Goal: Transaction & Acquisition: Purchase product/service

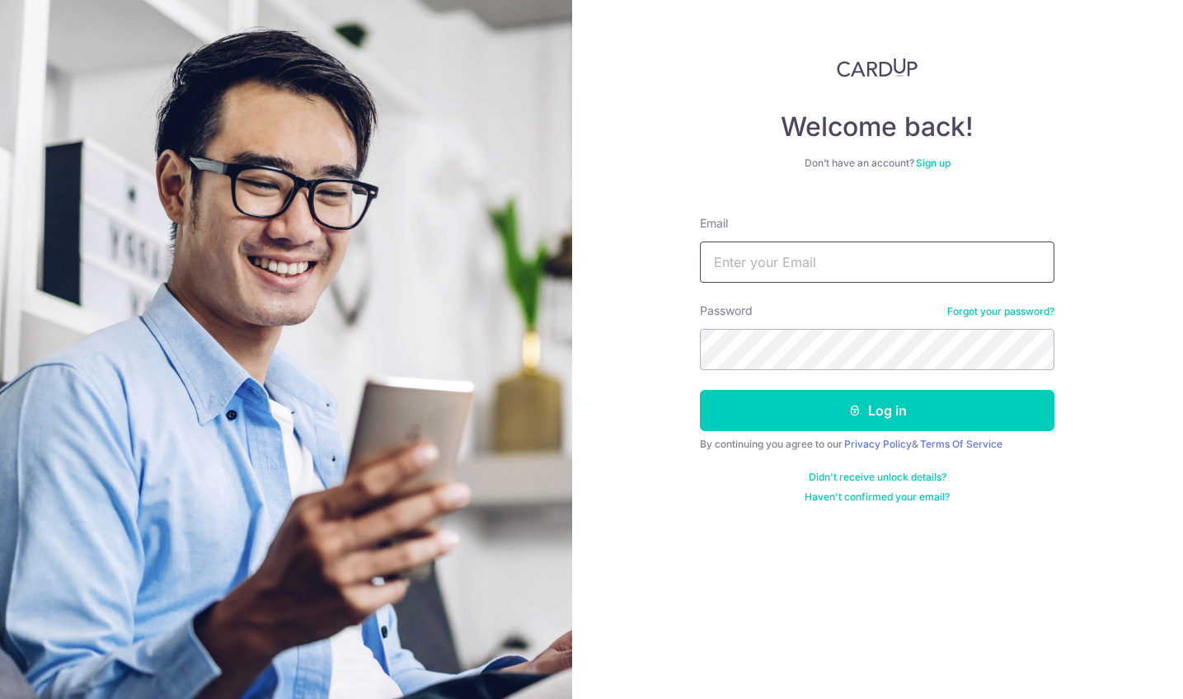
type input "[EMAIL_ADDRESS][DOMAIN_NAME]"
click at [877, 410] on button "Log in" at bounding box center [877, 410] width 354 height 41
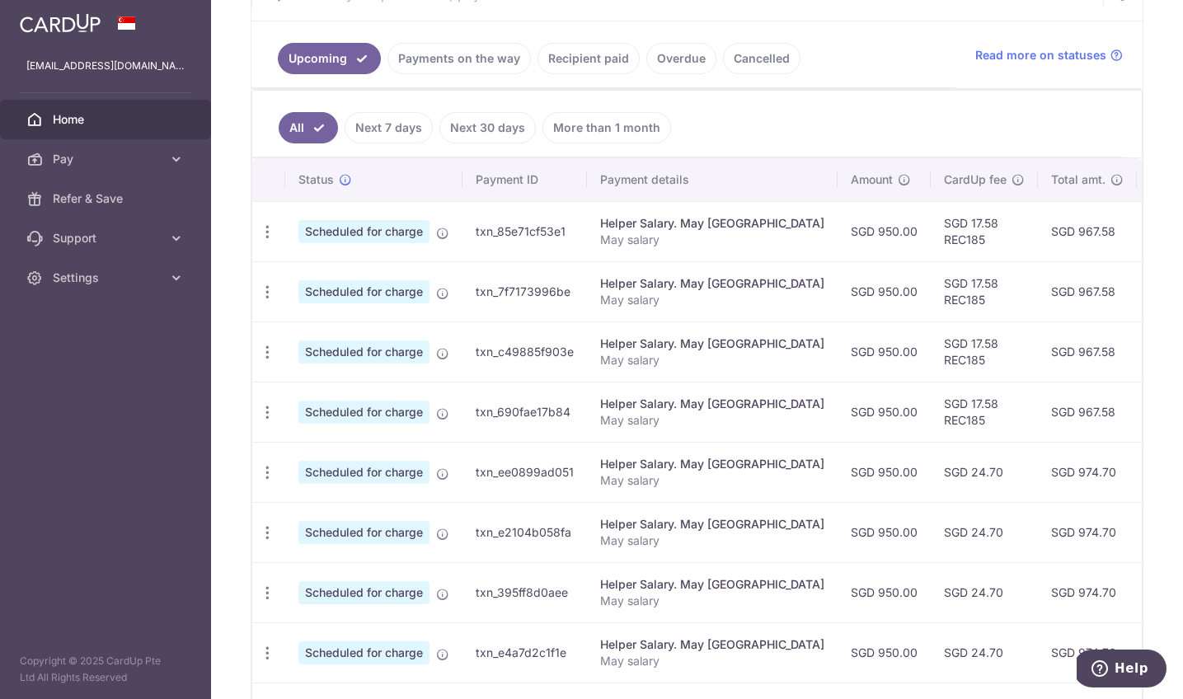
scroll to position [334, 0]
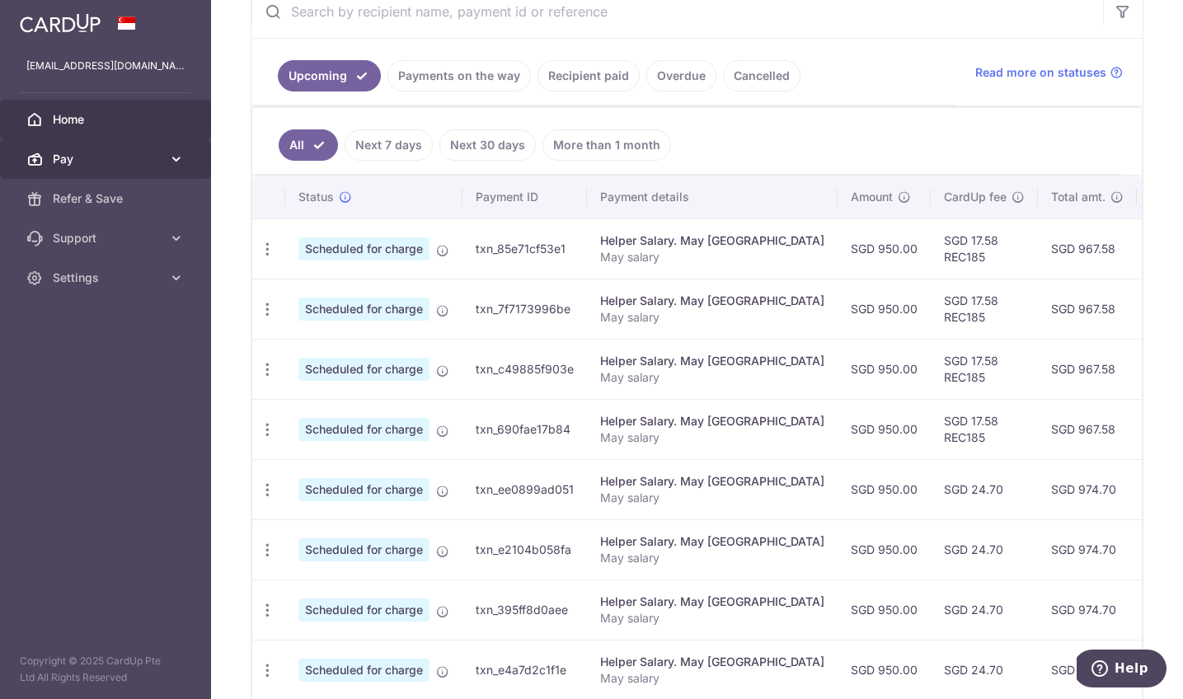
click at [97, 165] on span "Pay" at bounding box center [107, 159] width 109 height 16
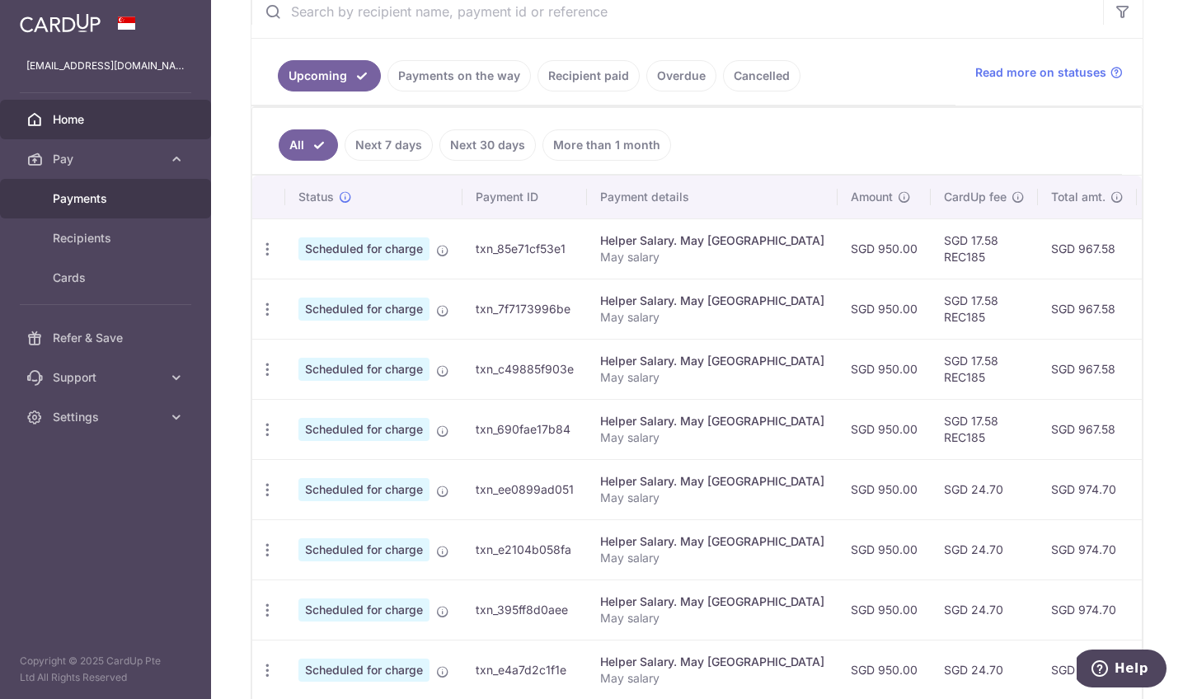
click at [97, 203] on span "Payments" at bounding box center [107, 198] width 109 height 16
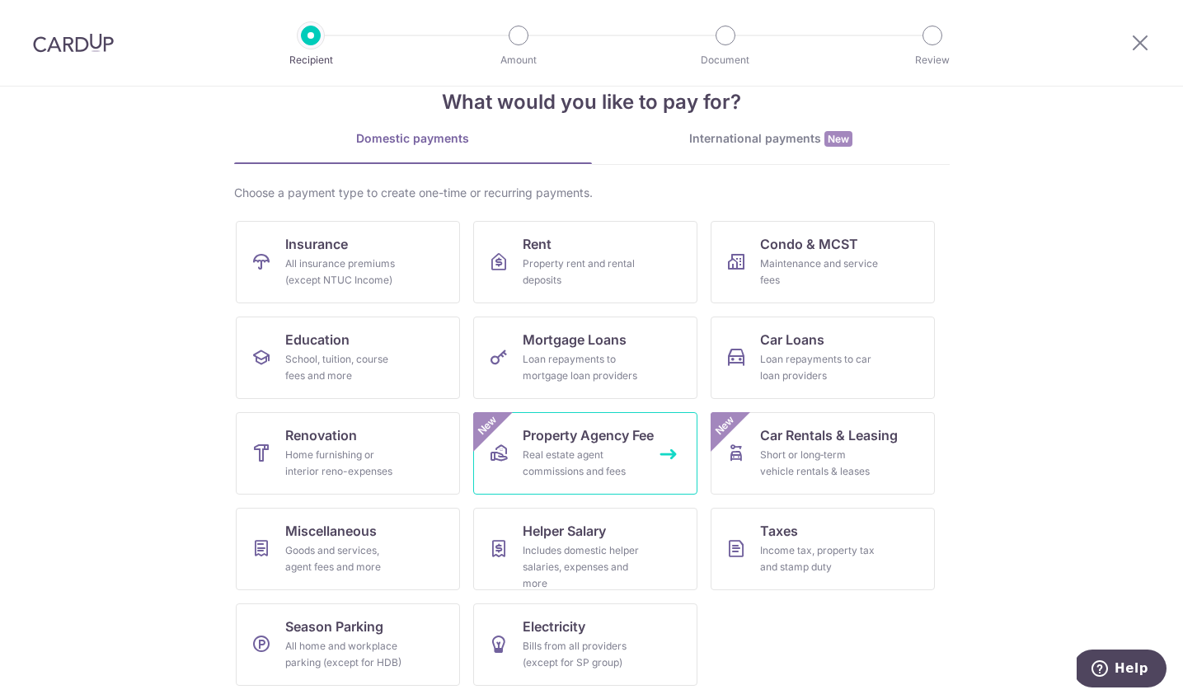
scroll to position [39, 0]
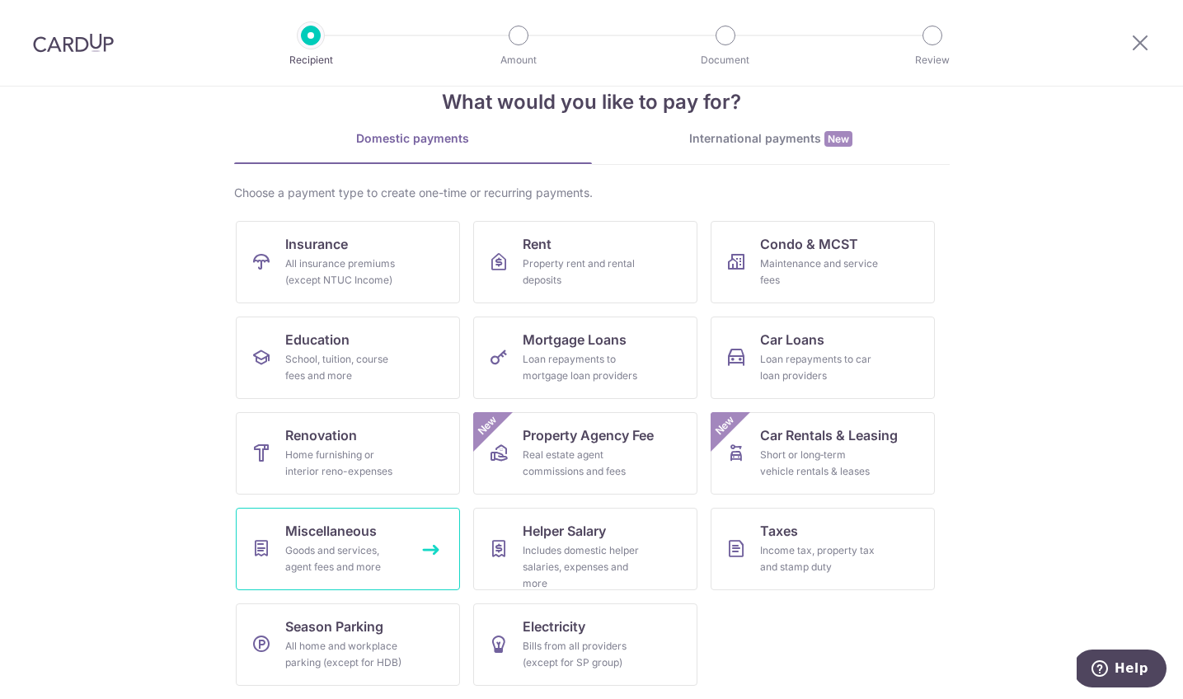
click at [350, 540] on span "Miscellaneous" at bounding box center [330, 531] width 91 height 20
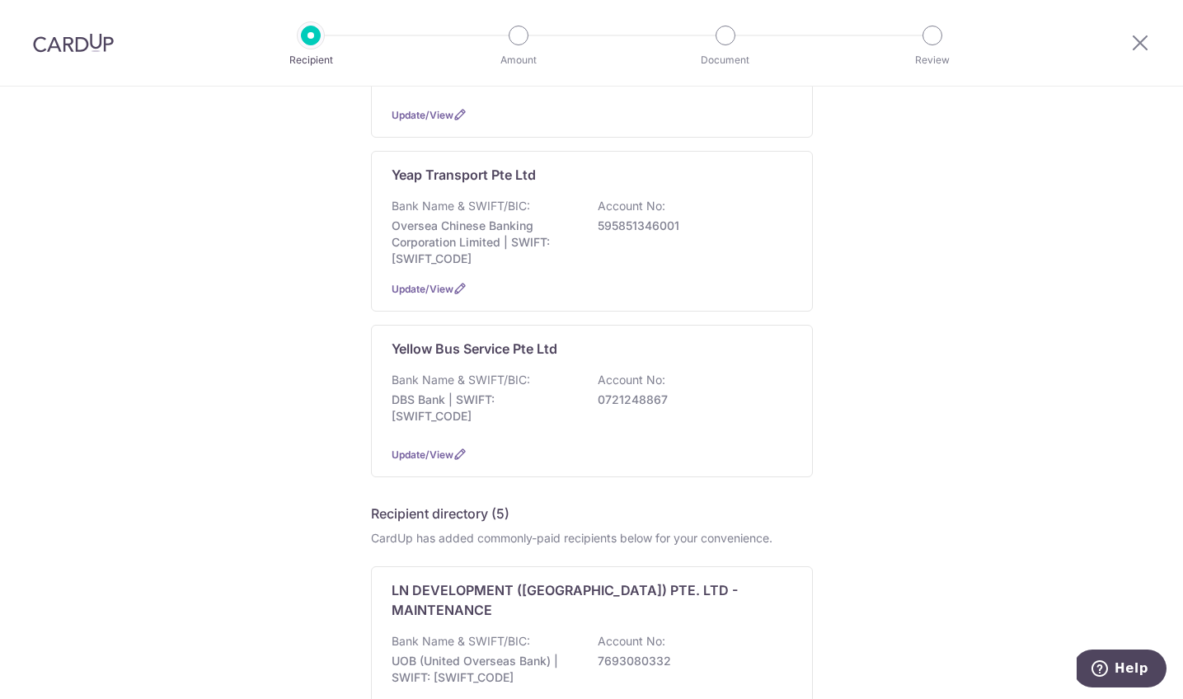
scroll to position [1301, 0]
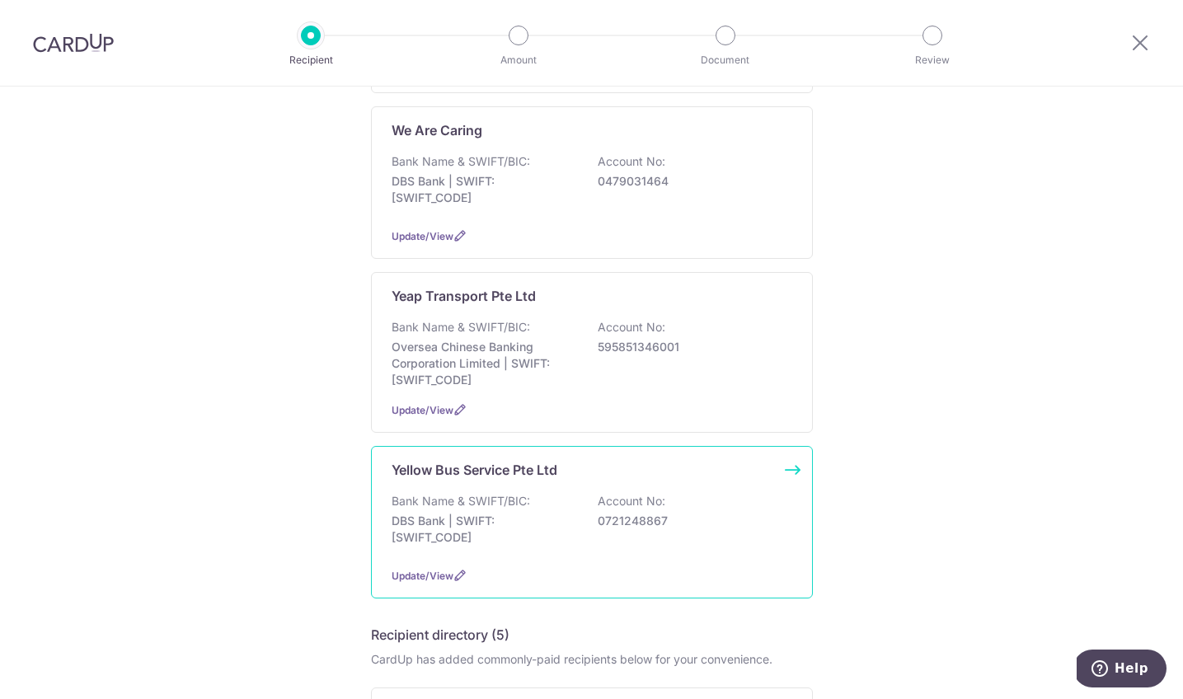
click at [586, 493] on div "Bank Name & SWIFT/BIC: DBS Bank | SWIFT: DBSSSGSGXXX Account No: 0721248867" at bounding box center [592, 523] width 401 height 61
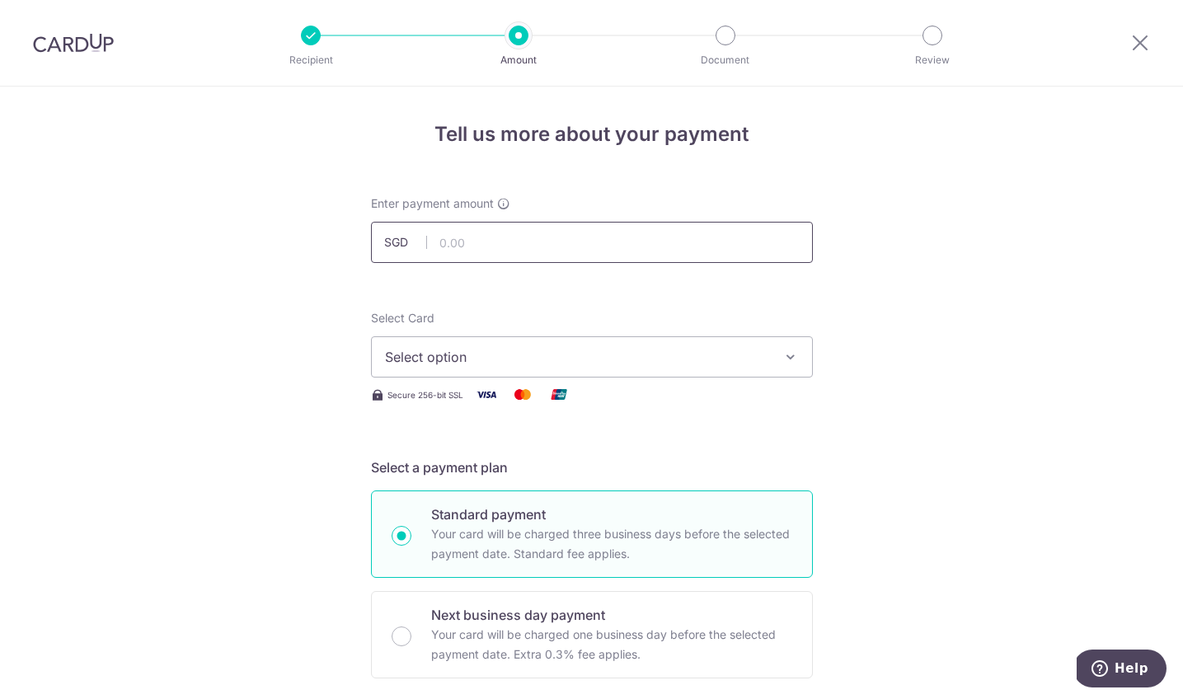
click at [536, 250] on input "text" at bounding box center [592, 242] width 442 height 41
type input "1,479.90"
click at [609, 359] on span "Select option" at bounding box center [577, 357] width 384 height 20
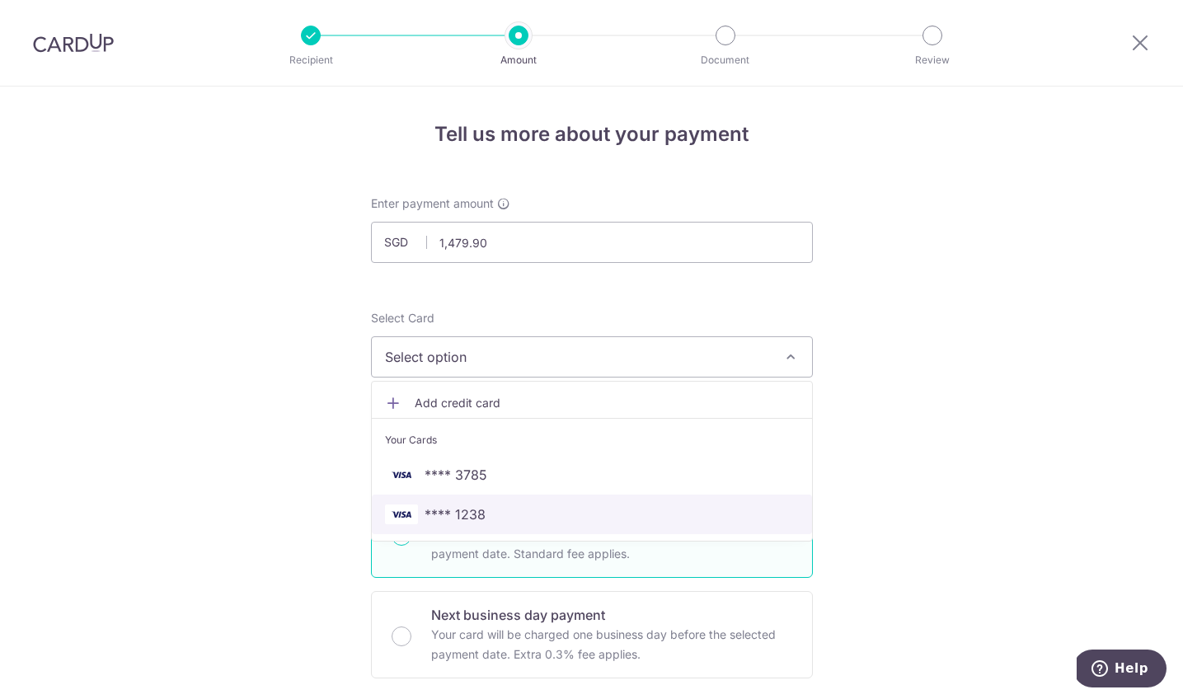
click at [480, 500] on link "**** 1238" at bounding box center [592, 515] width 440 height 40
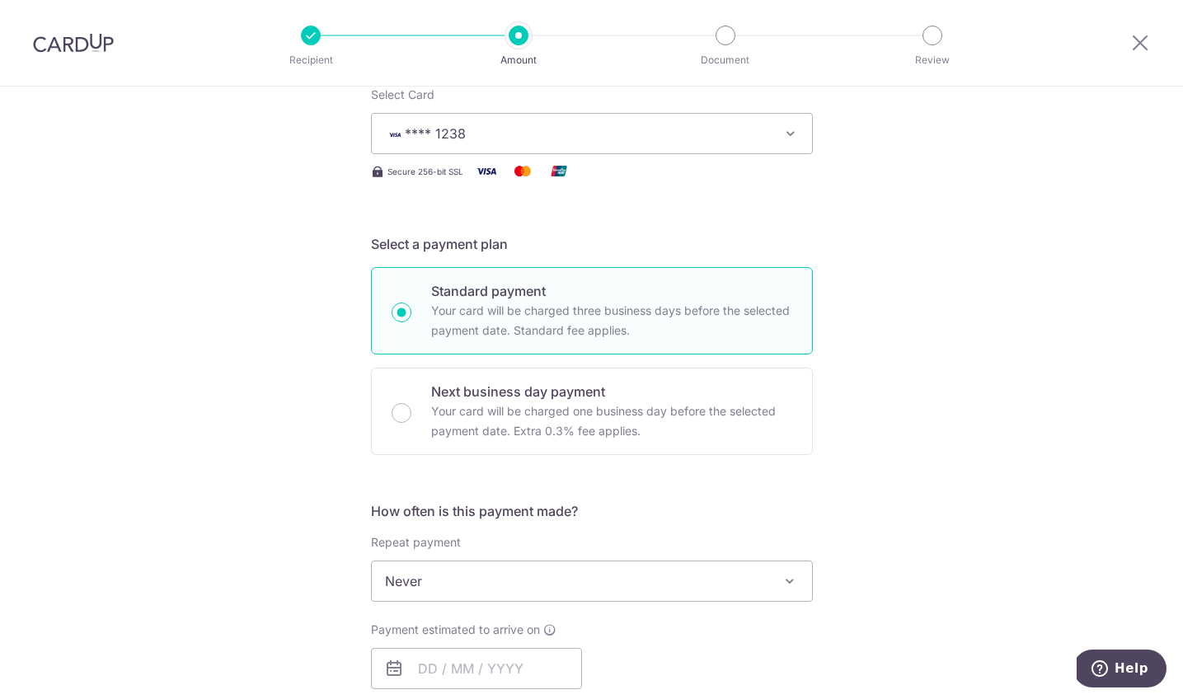
scroll to position [368, 0]
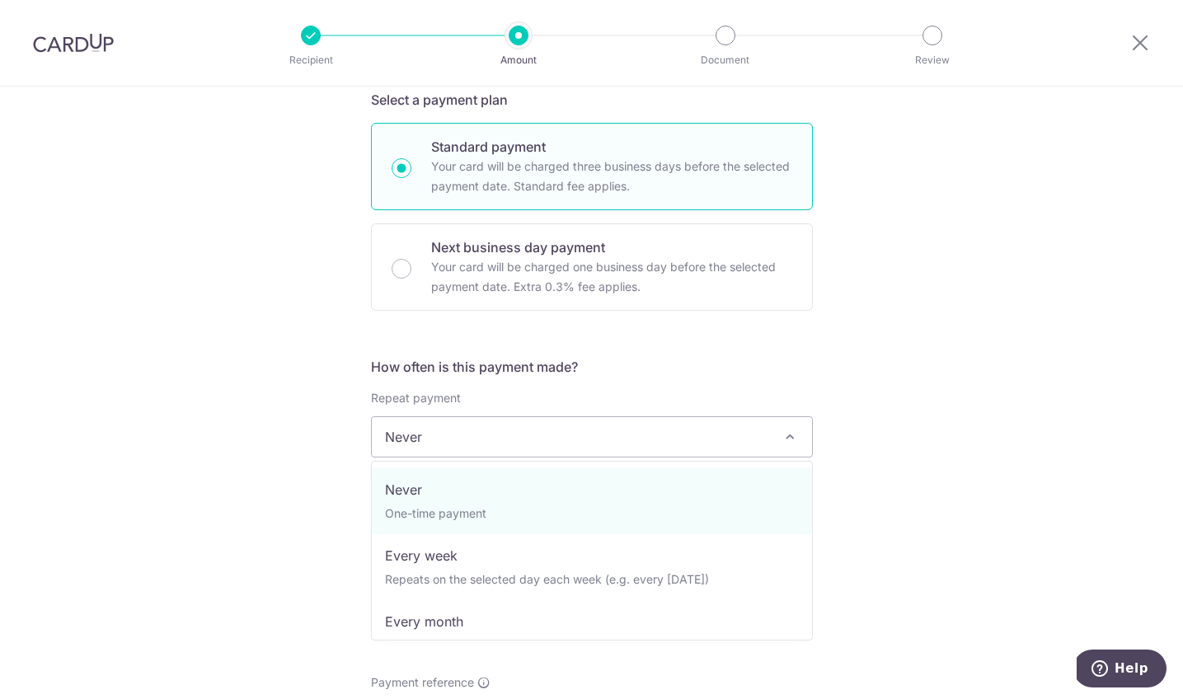
click at [485, 442] on span "Never" at bounding box center [592, 437] width 440 height 40
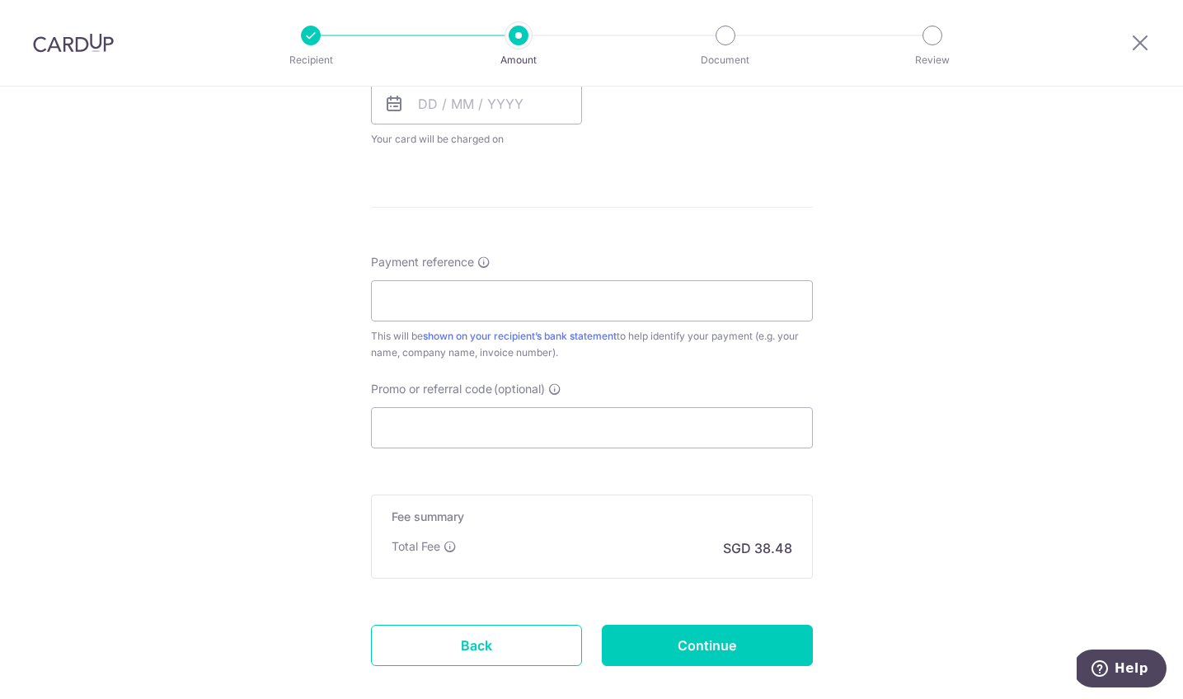
scroll to position [650, 0]
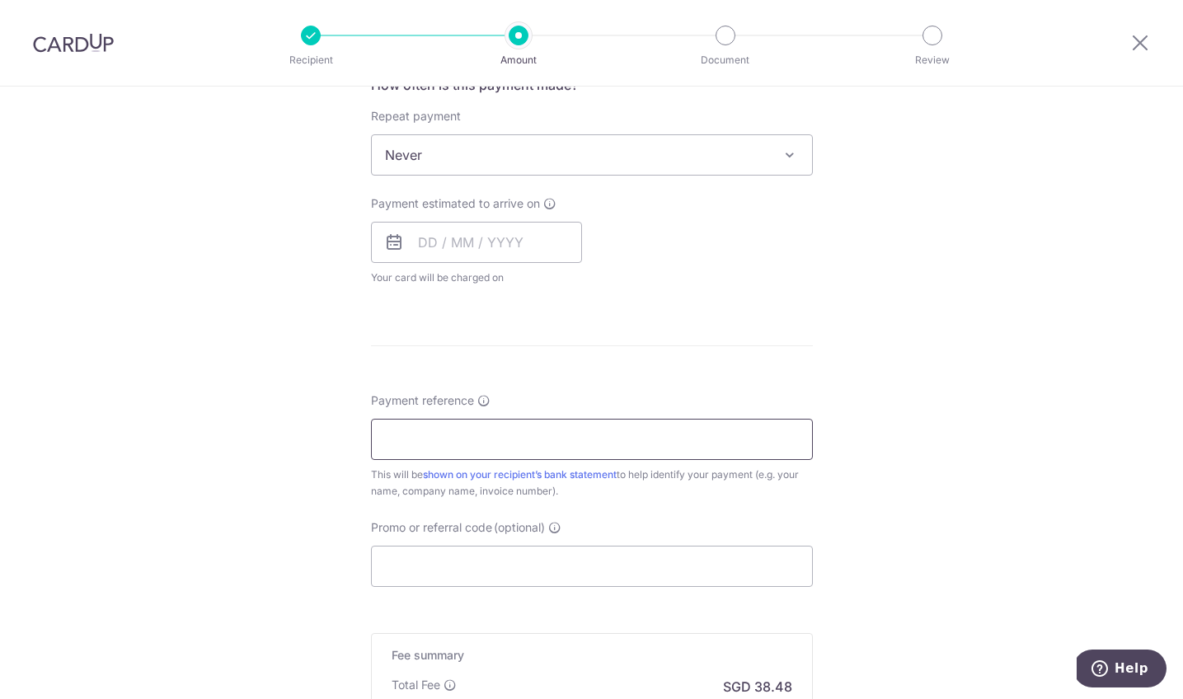
click at [411, 422] on input "Payment reference" at bounding box center [592, 439] width 442 height 41
paste input "UE11192706278"
type input "UE11192706278 [PERSON_NAME]"
click at [253, 547] on div "Tell us more about your payment Enter payment amount SGD 1,479.90 1479.90 Selec…" at bounding box center [591, 182] width 1183 height 1491
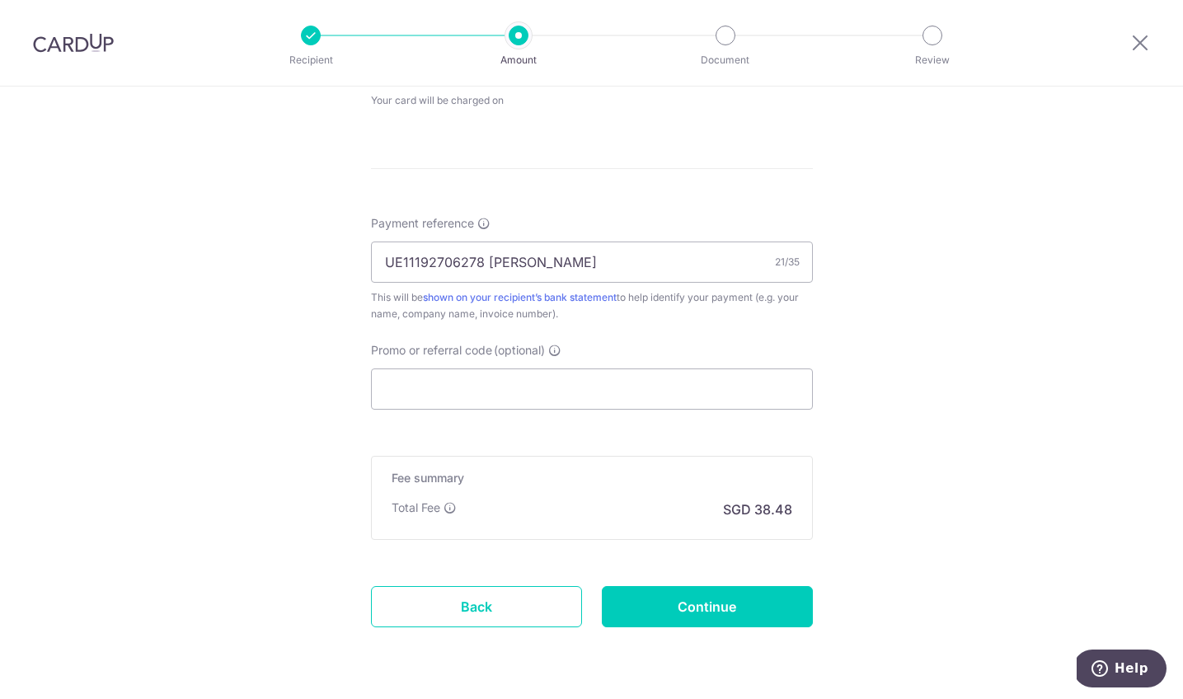
scroll to position [833, 0]
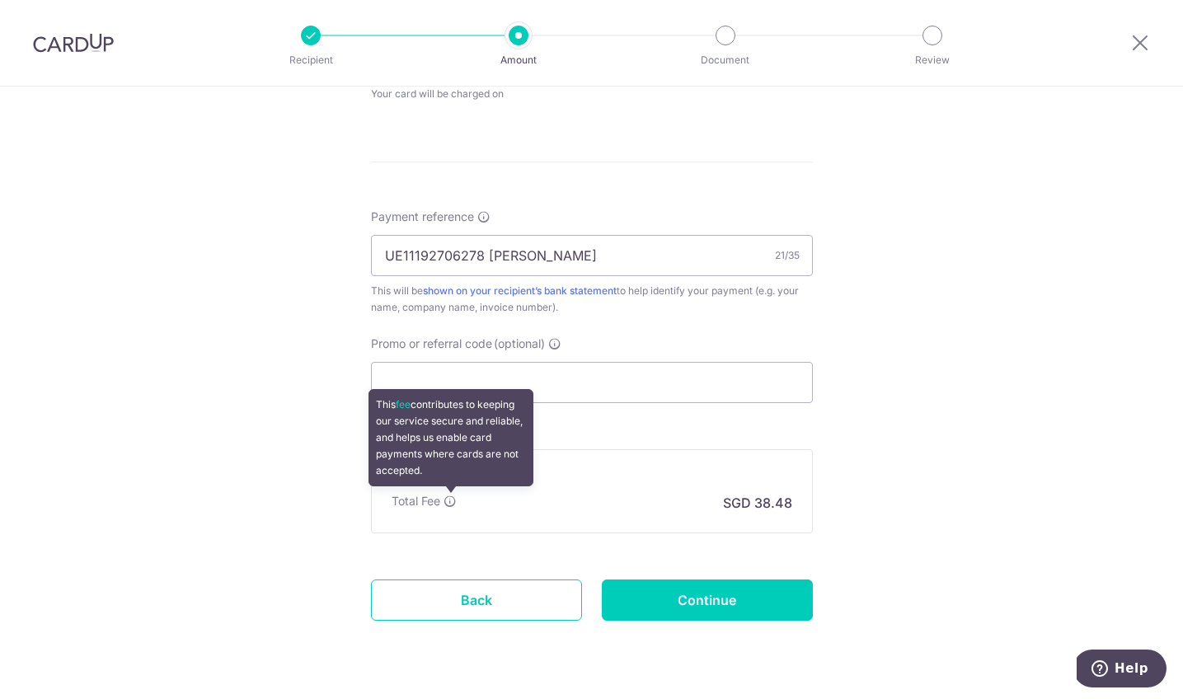
click at [448, 503] on icon at bounding box center [449, 501] width 13 height 13
